Goal: Information Seeking & Learning: Learn about a topic

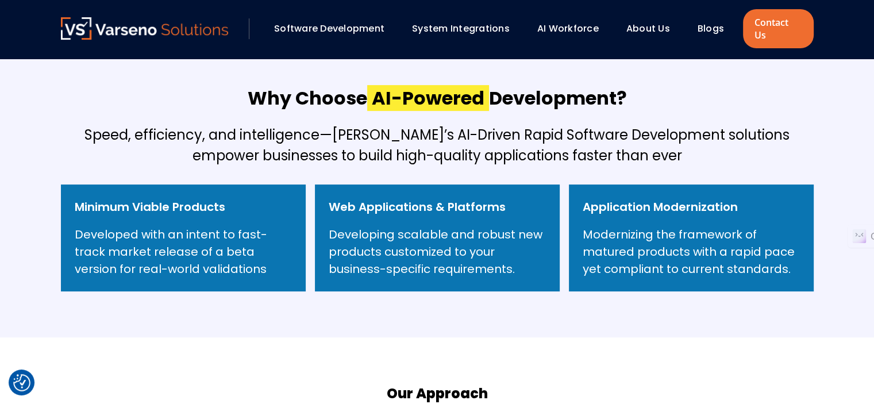
click at [381, 125] on h5 "Speed, efficiency, and intelligence—Varseno’s AI-Driven Rapid Software Developm…" at bounding box center [437, 145] width 752 height 41
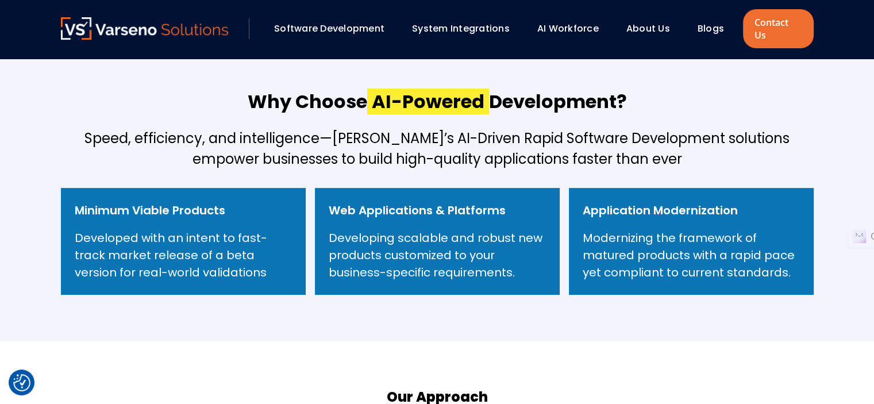
scroll to position [409, 0]
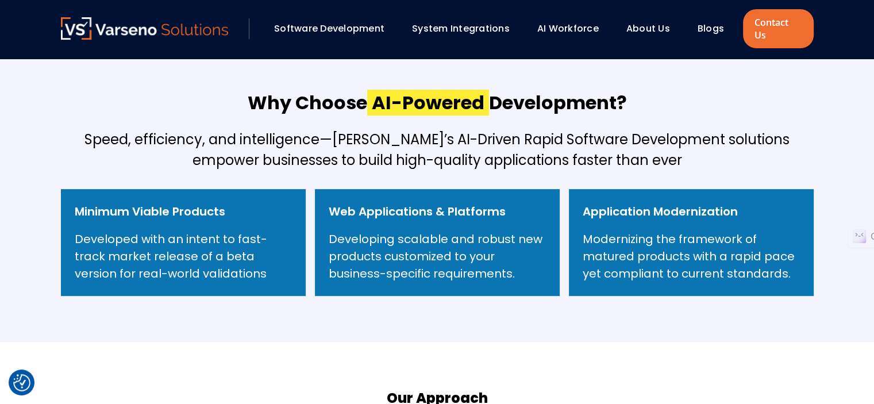
click at [338, 90] on h2 "Why Choose AI-Powered Development?" at bounding box center [437, 102] width 379 height 25
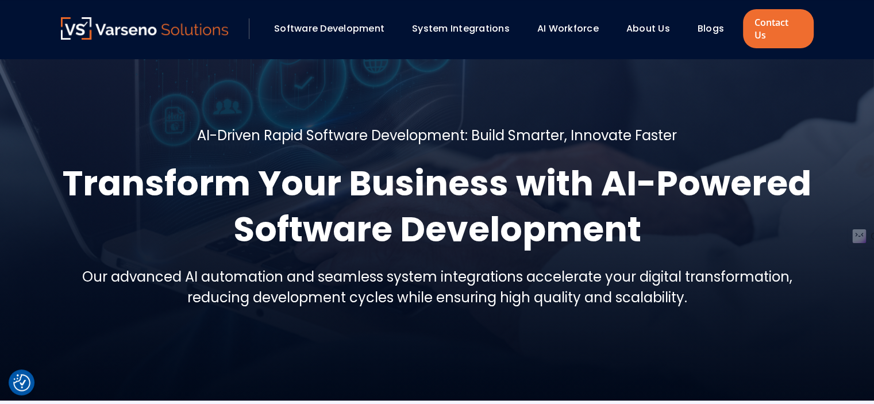
scroll to position [0, 0]
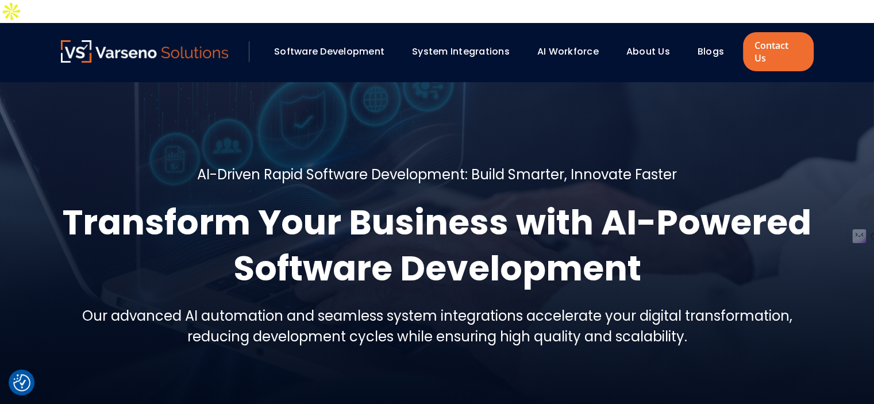
click at [317, 45] on link "Software Development" at bounding box center [329, 51] width 110 height 13
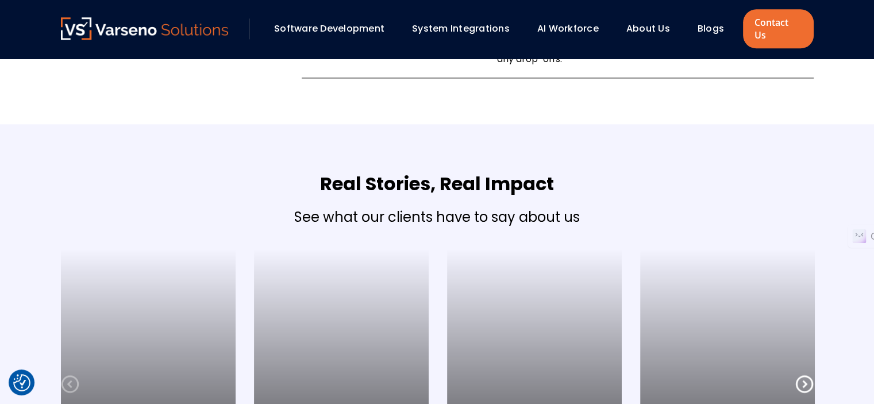
scroll to position [1759, 0]
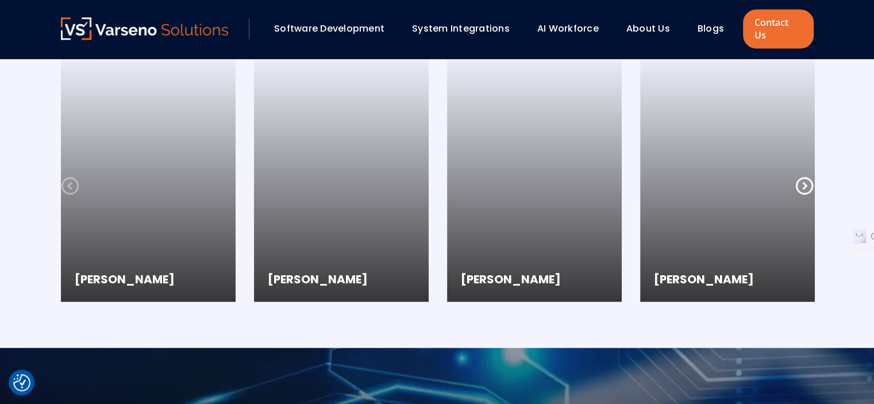
click at [806, 176] on icon at bounding box center [804, 185] width 18 height 18
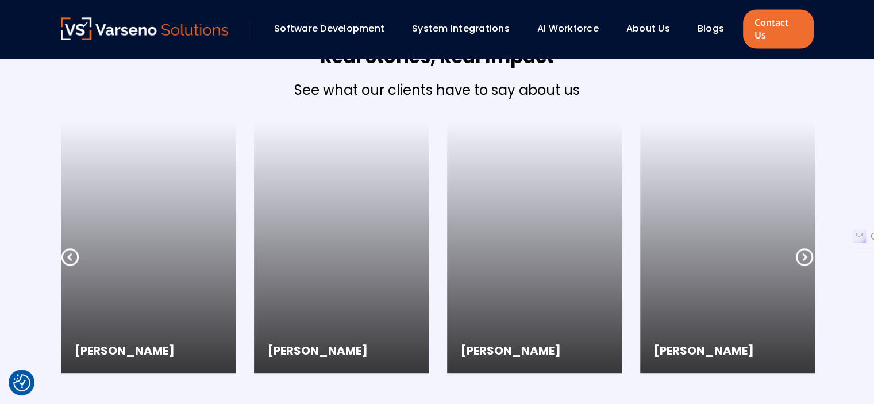
scroll to position [1652, 0]
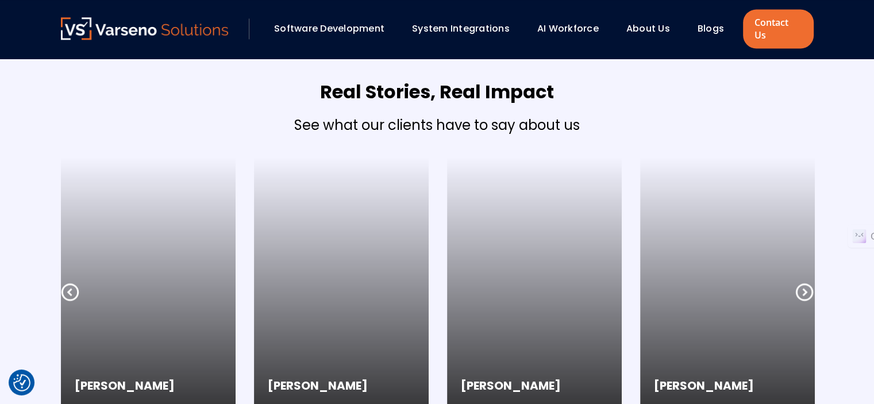
click at [553, 28] on link "AI Workforce" at bounding box center [567, 28] width 61 height 13
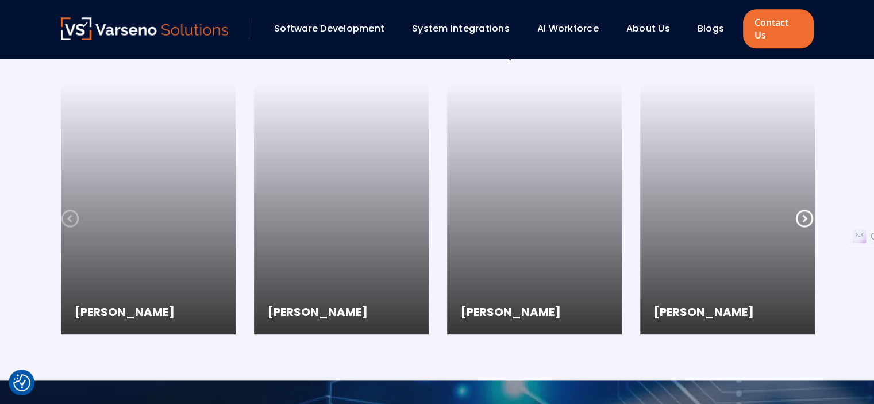
scroll to position [1344, 0]
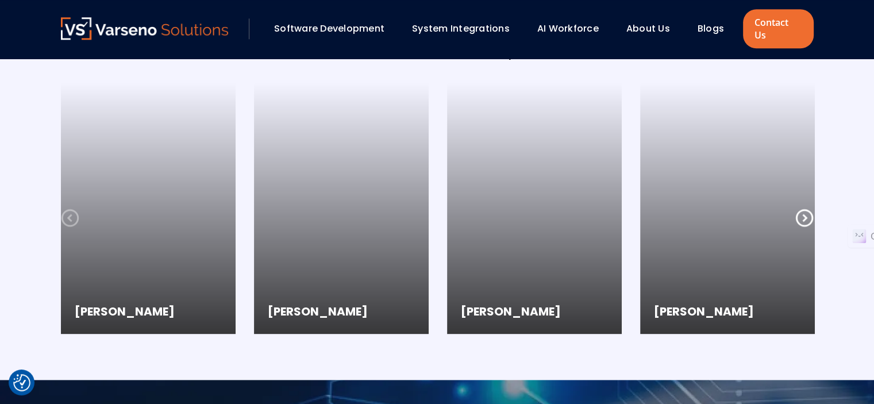
click at [482, 22] on link "System Integrations" at bounding box center [461, 28] width 98 height 13
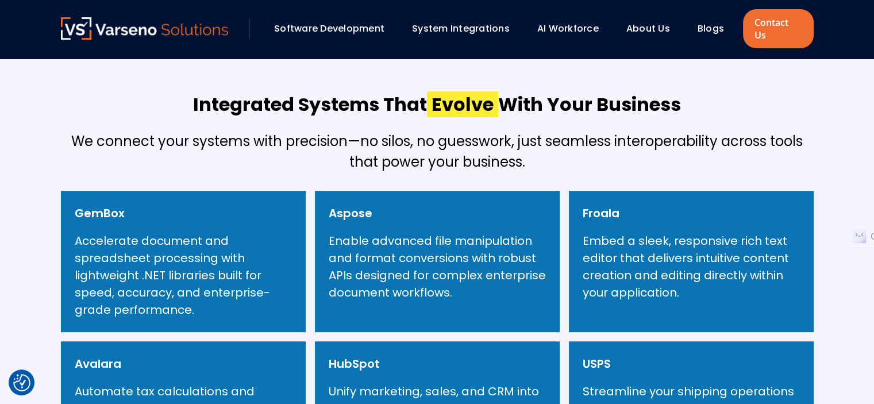
scroll to position [496, 0]
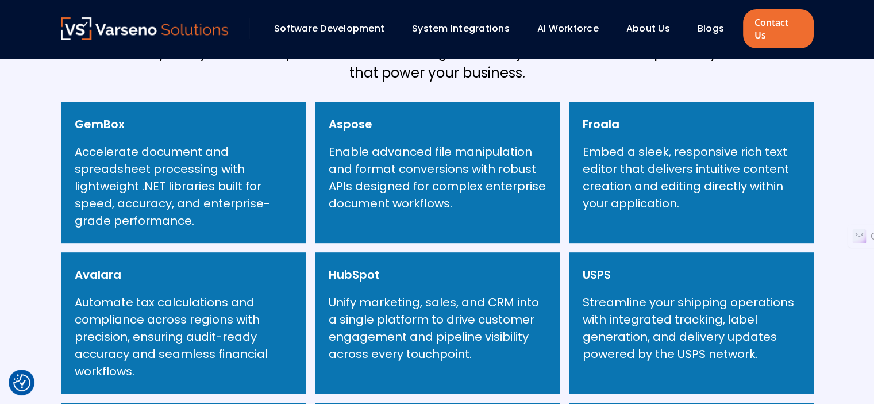
click at [348, 266] on h6 "HubSpot" at bounding box center [354, 274] width 51 height 17
click at [563, 221] on div "GemBox Accelerate document and spreadsheet processing with lightweight .NET lib…" at bounding box center [437, 398] width 752 height 593
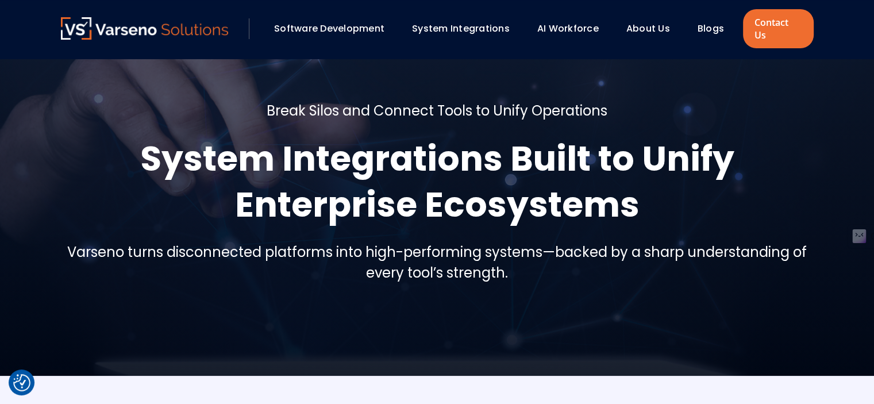
scroll to position [0, 0]
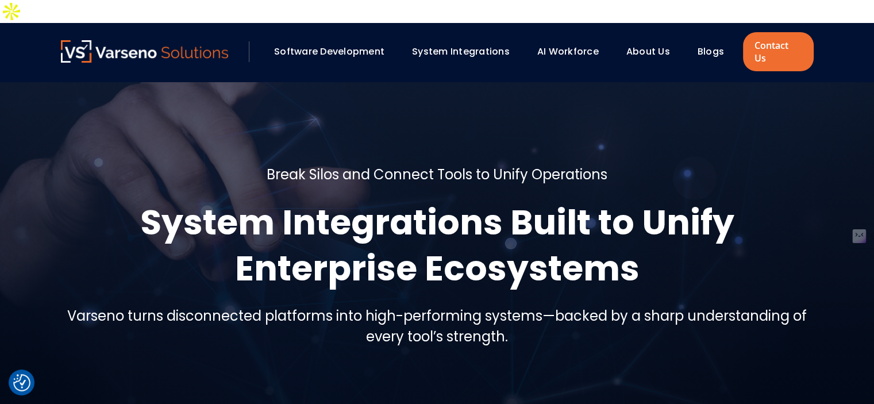
click at [579, 45] on link "AI Workforce" at bounding box center [567, 51] width 61 height 13
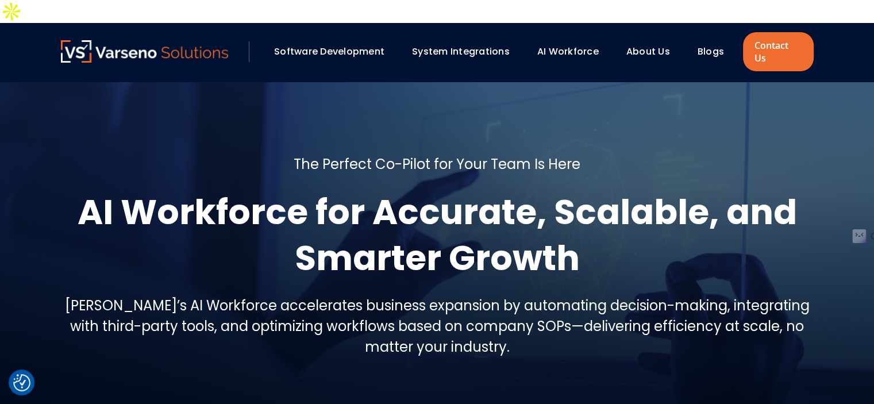
click at [303, 154] on h5 "The Perfect Co-Pilot for Your Team Is Here" at bounding box center [436, 164] width 287 height 21
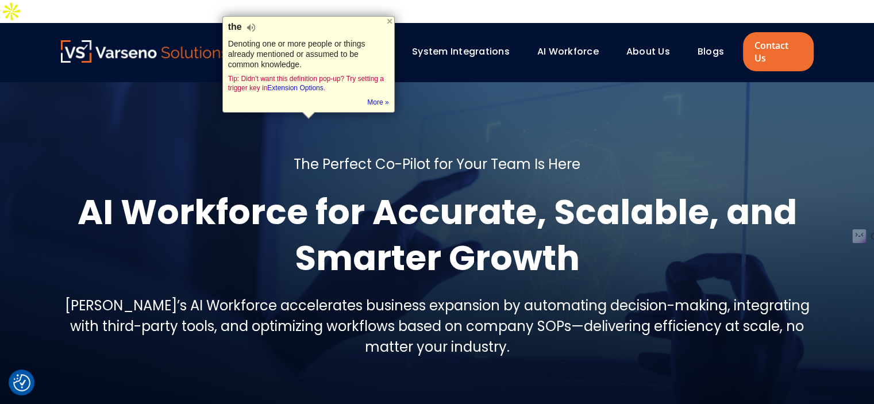
click at [563, 342] on div at bounding box center [437, 261] width 874 height 358
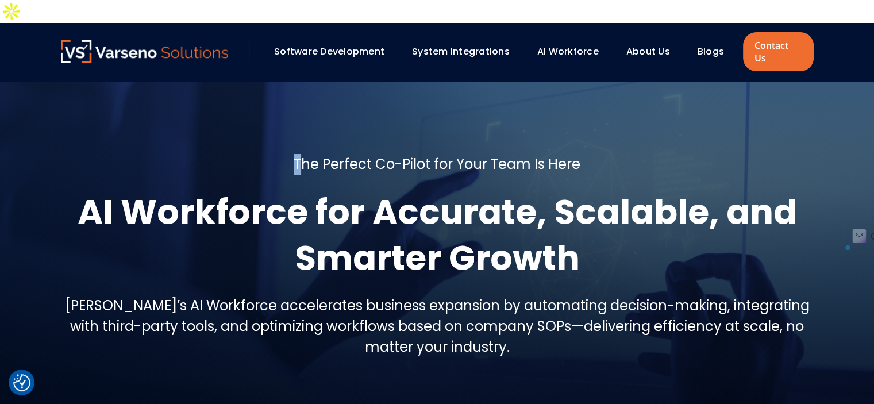
drag, startPoint x: 303, startPoint y: 129, endPoint x: 547, endPoint y: 356, distance: 333.2
click at [547, 356] on section "The Perfect Co-Pilot for Your Team Is Here AI Workforce for Accurate, Scalable,…" at bounding box center [437, 261] width 874 height 358
click at [547, 356] on div at bounding box center [437, 261] width 874 height 358
click at [455, 45] on link "System Integrations" at bounding box center [461, 51] width 98 height 13
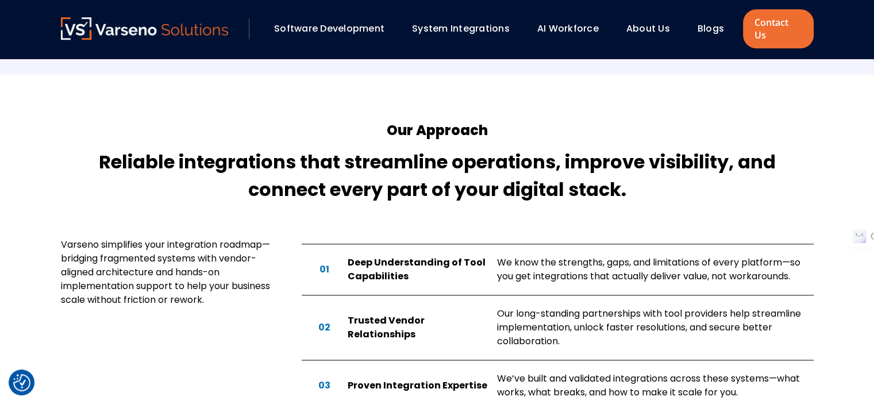
scroll to position [1121, 0]
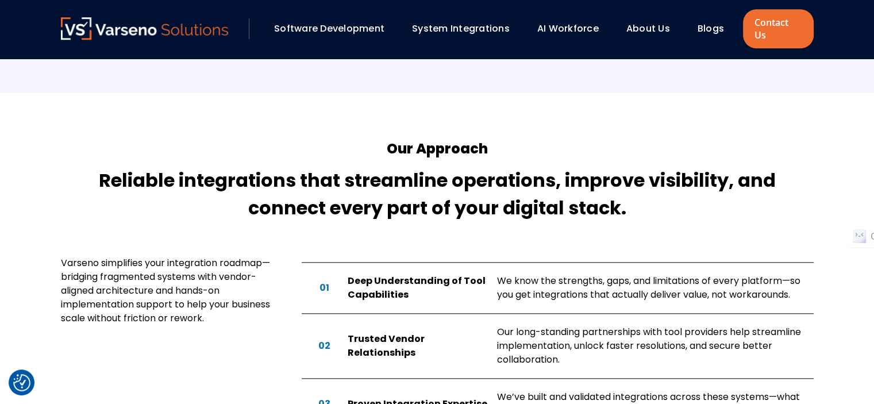
click at [333, 206] on h4 "Reliable integrations that streamline operations, improve visibility, and conne…" at bounding box center [437, 194] width 752 height 55
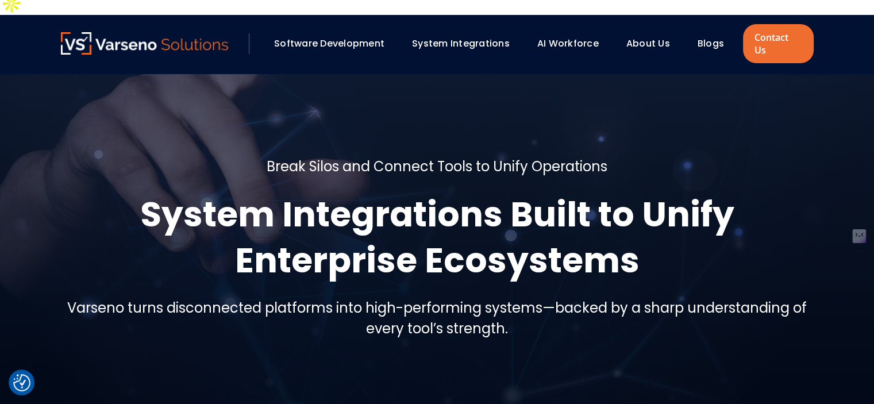
scroll to position [0, 0]
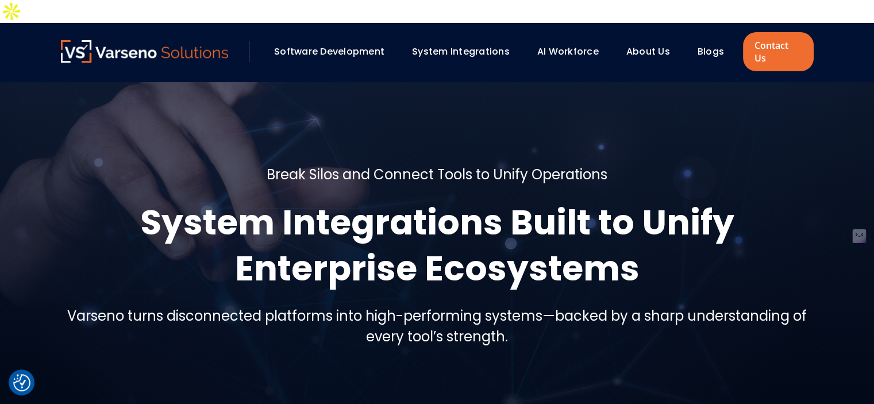
click at [574, 45] on link "AI Workforce" at bounding box center [567, 51] width 61 height 13
